Goal: Check status: Check status

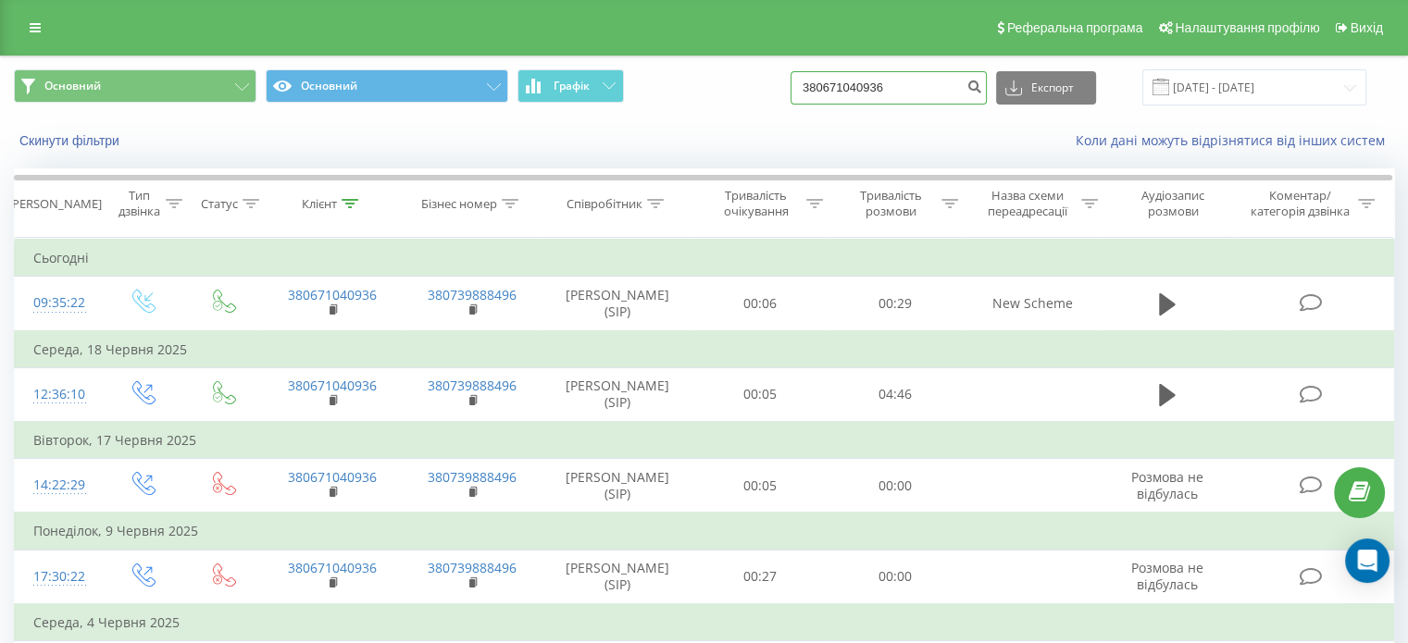
click at [921, 88] on input "380671040936" at bounding box center [888, 87] width 196 height 33
paste input "972563038"
type input "380972563038"
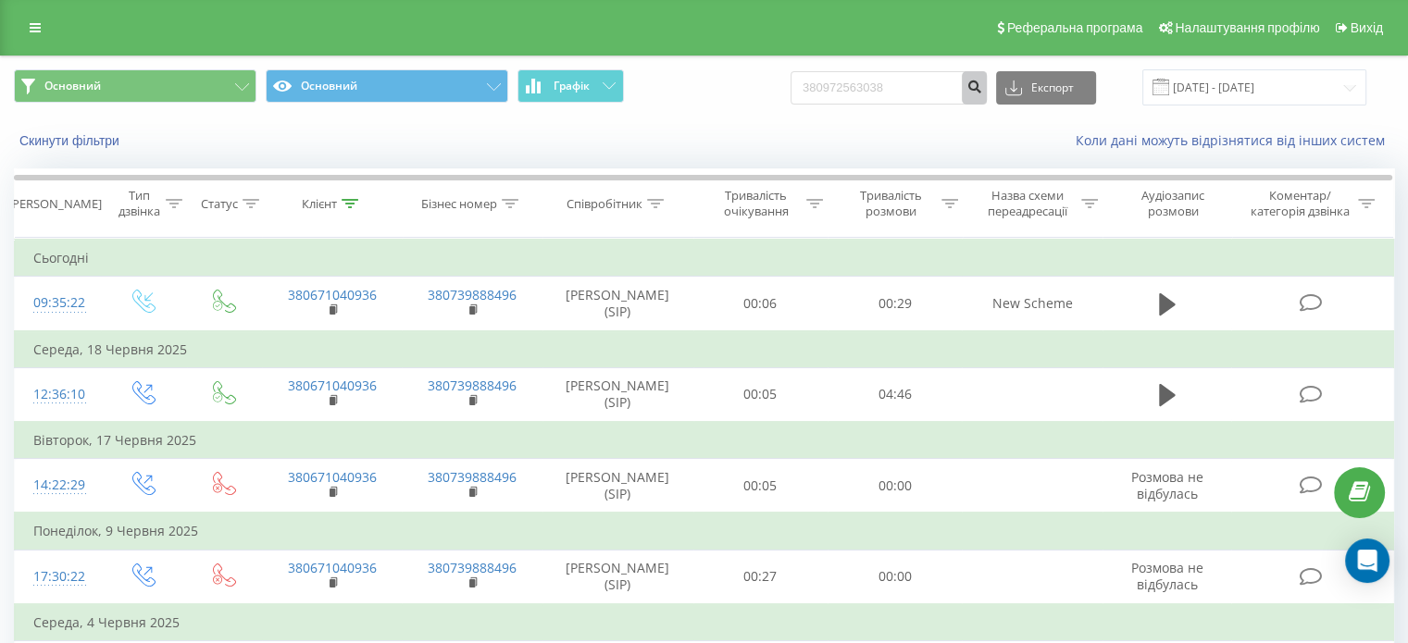
click at [982, 85] on icon "submit" at bounding box center [974, 84] width 16 height 11
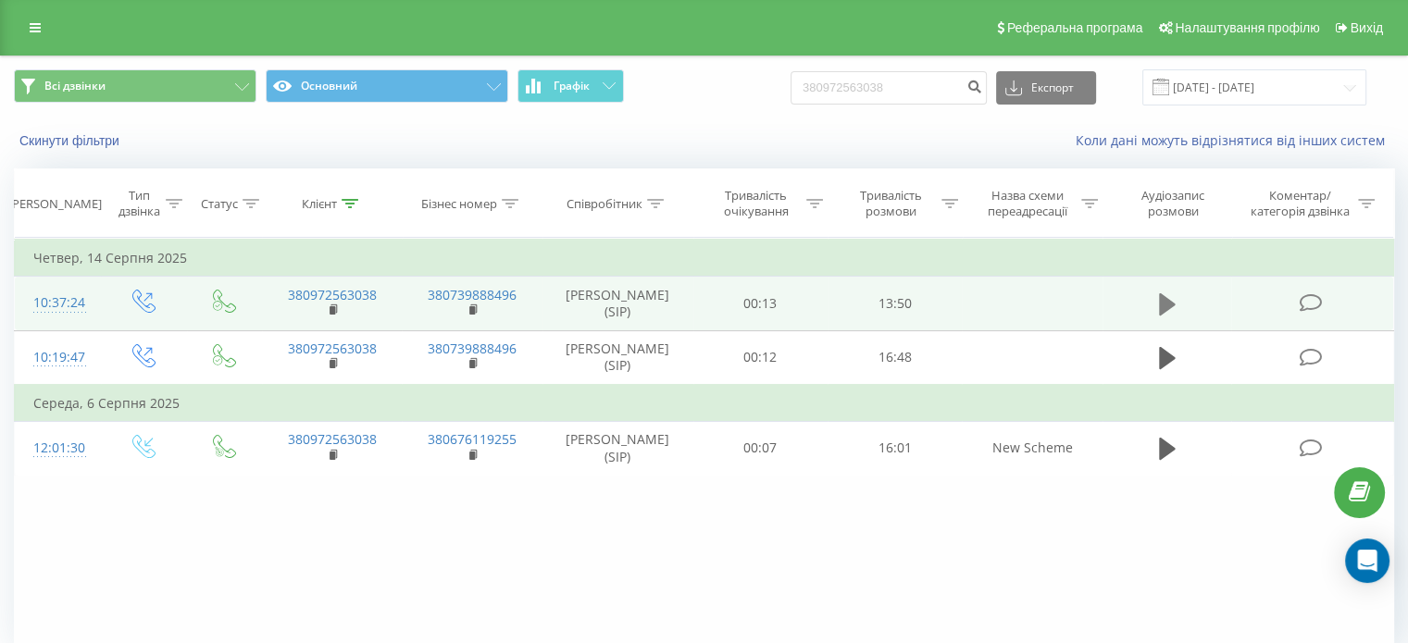
click at [1170, 301] on icon at bounding box center [1167, 304] width 17 height 22
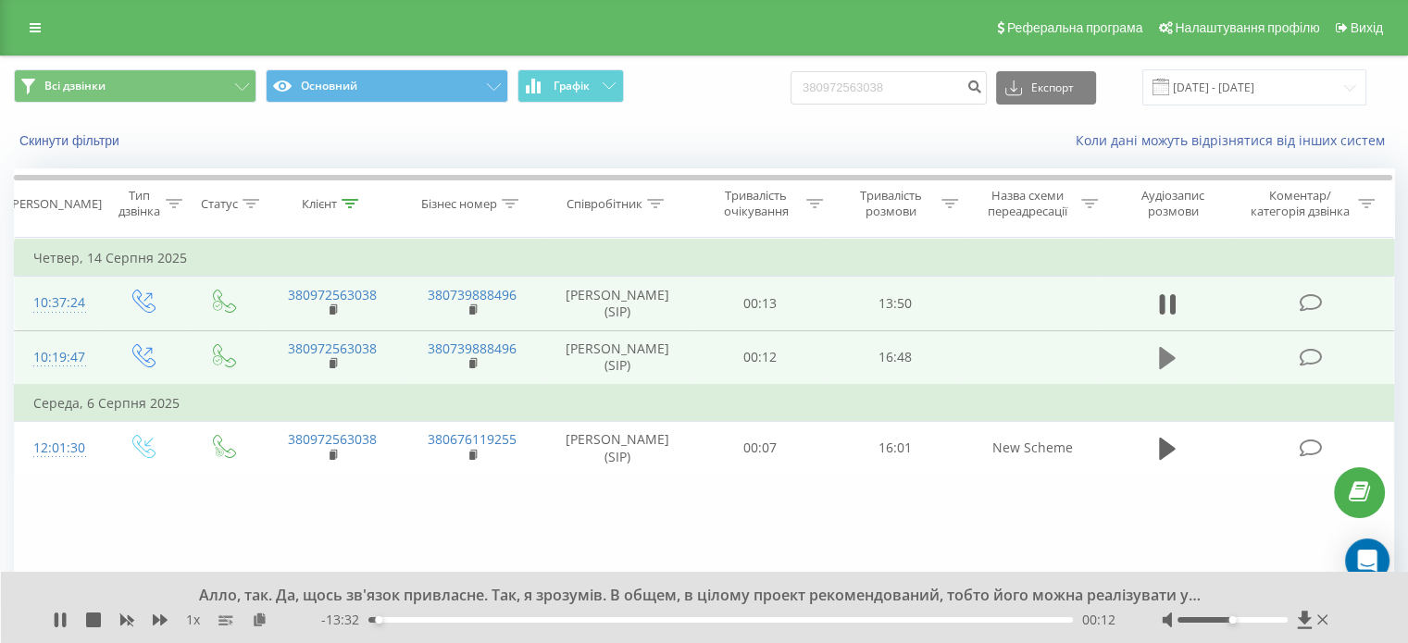
click at [1169, 362] on icon at bounding box center [1167, 358] width 17 height 26
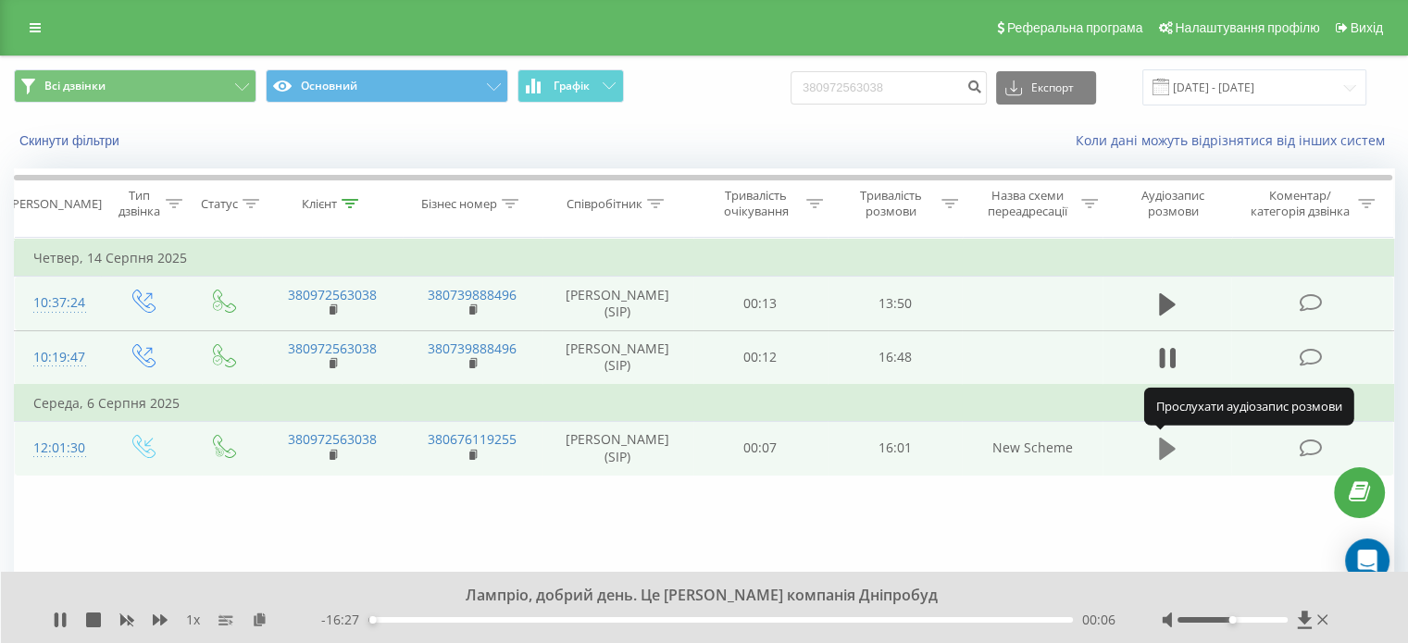
click at [1165, 447] on icon at bounding box center [1167, 449] width 17 height 22
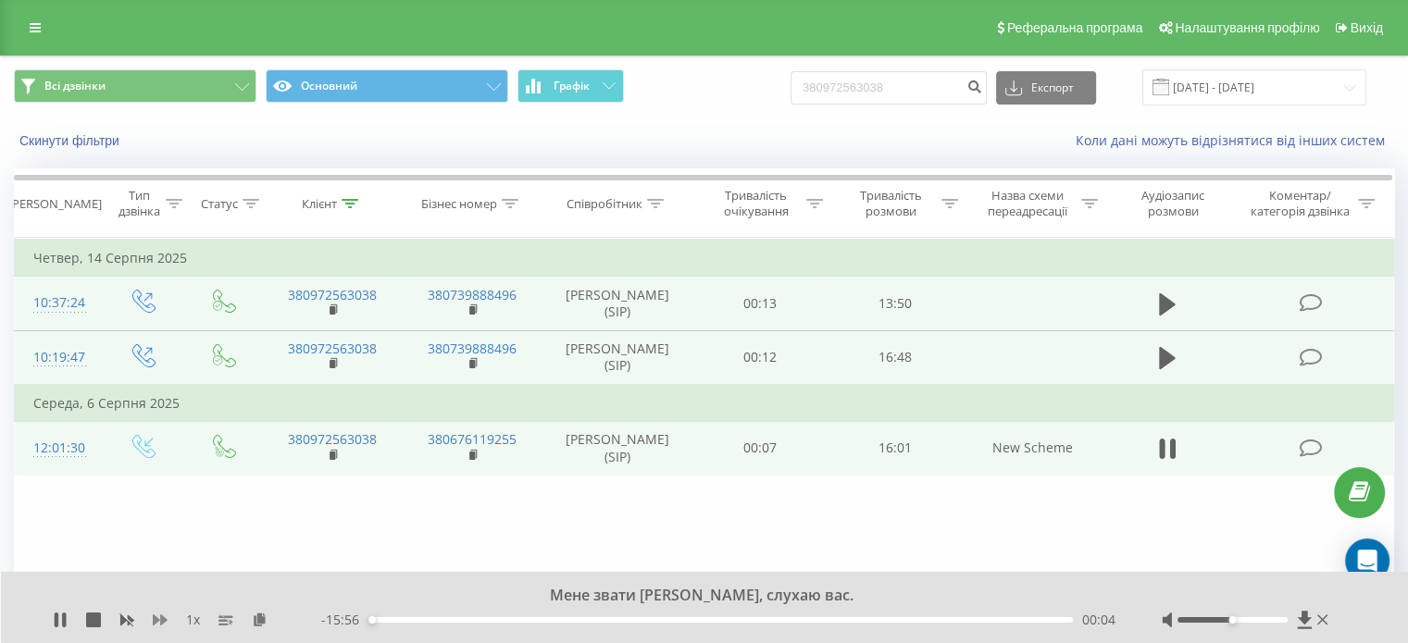
click at [154, 622] on icon at bounding box center [160, 620] width 15 height 11
click at [53, 614] on icon at bounding box center [60, 620] width 15 height 15
